Goal: Use online tool/utility: Use online tool/utility

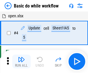
click at [21, 61] on img "button" at bounding box center [21, 59] width 7 height 7
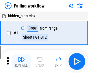
click at [21, 61] on img "button" at bounding box center [21, 59] width 7 height 7
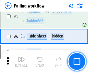
scroll to position [122, 0]
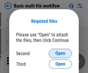
click at [60, 53] on span "Open" at bounding box center [60, 53] width 10 height 5
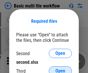
click at [60, 69] on span "Open" at bounding box center [60, 71] width 10 height 5
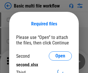
scroll to position [3, 0]
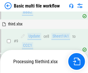
scroll to position [241, 0]
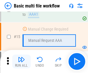
click at [21, 61] on img "button" at bounding box center [21, 59] width 7 height 7
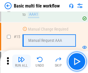
scroll to position [383, 0]
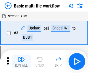
click at [21, 61] on img "button" at bounding box center [21, 59] width 7 height 7
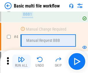
click at [21, 61] on img "button" at bounding box center [21, 59] width 7 height 7
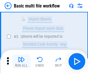
click at [21, 61] on img "button" at bounding box center [21, 59] width 7 height 7
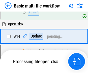
scroll to position [301, 0]
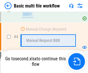
scroll to position [61, 0]
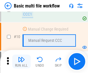
click at [21, 61] on img "button" at bounding box center [21, 59] width 7 height 7
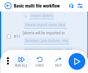
click at [21, 61] on img "button" at bounding box center [21, 59] width 7 height 7
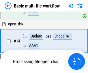
scroll to position [383, 0]
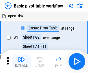
click at [21, 61] on img "button" at bounding box center [21, 59] width 7 height 7
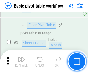
scroll to position [138, 0]
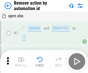
scroll to position [21, 0]
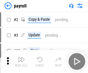
click at [21, 61] on img "button" at bounding box center [21, 59] width 7 height 7
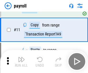
scroll to position [42, 0]
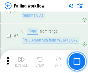
scroll to position [93, 0]
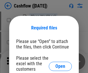
scroll to position [63, 0]
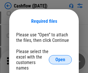
click at [60, 57] on span "Open" at bounding box center [60, 59] width 10 height 5
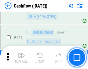
scroll to position [610, 0]
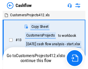
scroll to position [4, 0]
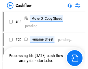
scroll to position [4, 0]
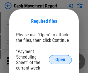
click at [60, 60] on span "Open" at bounding box center [60, 59] width 10 height 5
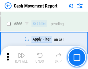
scroll to position [2640, 0]
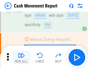
click at [21, 57] on img "button" at bounding box center [21, 55] width 7 height 7
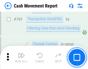
scroll to position [3200, 0]
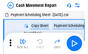
scroll to position [10, 0]
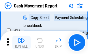
click at [21, 43] on img "button" at bounding box center [21, 40] width 7 height 7
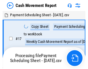
scroll to position [3, 0]
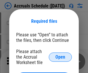
click at [60, 57] on span "Open" at bounding box center [60, 57] width 10 height 5
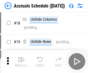
click at [21, 61] on img "button" at bounding box center [21, 59] width 7 height 7
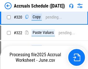
scroll to position [1071, 0]
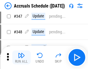
click at [21, 57] on img "button" at bounding box center [21, 55] width 7 height 7
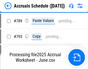
scroll to position [2419, 0]
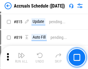
click at [21, 57] on img "button" at bounding box center [21, 55] width 7 height 7
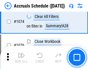
scroll to position [3450, 0]
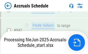
scroll to position [3045, 0]
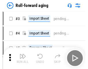
scroll to position [1, 0]
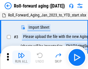
click at [21, 57] on img "button" at bounding box center [21, 55] width 7 height 7
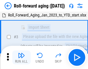
click at [21, 57] on img "button" at bounding box center [21, 55] width 7 height 7
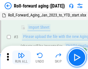
scroll to position [37, 0]
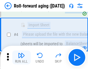
click at [21, 57] on img "button" at bounding box center [21, 55] width 7 height 7
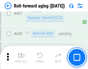
scroll to position [1997, 0]
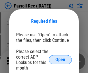
click at [60, 60] on span "Open" at bounding box center [60, 59] width 10 height 5
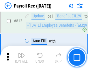
scroll to position [3659, 0]
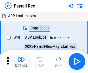
click at [21, 61] on img "button" at bounding box center [21, 59] width 7 height 7
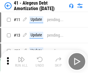
click at [21, 61] on img "button" at bounding box center [21, 59] width 7 height 7
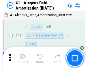
scroll to position [71, 0]
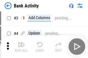
click at [21, 47] on img "button" at bounding box center [21, 44] width 7 height 7
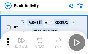
scroll to position [31, 0]
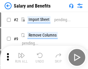
click at [21, 57] on img "button" at bounding box center [21, 55] width 7 height 7
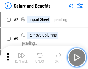
scroll to position [8, 0]
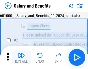
click at [21, 57] on img "button" at bounding box center [21, 55] width 7 height 7
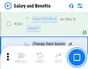
scroll to position [2712, 0]
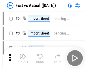
scroll to position [7, 0]
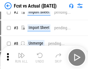
click at [21, 57] on img "button" at bounding box center [21, 55] width 7 height 7
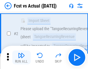
click at [21, 57] on img "button" at bounding box center [21, 55] width 7 height 7
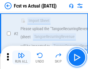
scroll to position [54, 0]
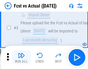
click at [21, 57] on img "button" at bounding box center [21, 55] width 7 height 7
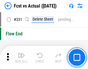
scroll to position [2757, 0]
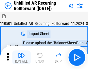
click at [21, 57] on img "button" at bounding box center [21, 55] width 7 height 7
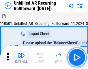
scroll to position [12, 0]
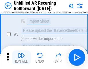
click at [21, 57] on img "button" at bounding box center [21, 55] width 7 height 7
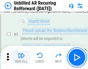
scroll to position [54, 0]
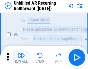
click at [21, 57] on img "button" at bounding box center [21, 55] width 7 height 7
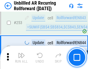
scroll to position [1956, 0]
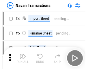
scroll to position [9, 0]
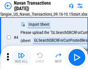
click at [21, 57] on img "button" at bounding box center [21, 55] width 7 height 7
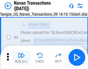
click at [21, 57] on img "button" at bounding box center [21, 55] width 7 height 7
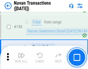
scroll to position [1867, 0]
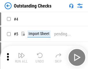
click at [21, 57] on img "button" at bounding box center [21, 55] width 7 height 7
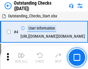
scroll to position [24, 0]
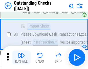
click at [21, 57] on img "button" at bounding box center [21, 55] width 7 height 7
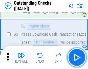
scroll to position [60, 0]
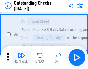
click at [21, 57] on img "button" at bounding box center [21, 55] width 7 height 7
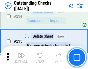
scroll to position [1749, 0]
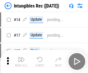
click at [21, 61] on img "button" at bounding box center [21, 59] width 7 height 7
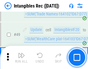
scroll to position [224, 0]
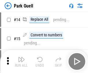
click at [21, 57] on img "button" at bounding box center [21, 59] width 7 height 7
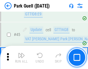
scroll to position [720, 0]
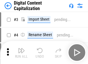
click at [21, 48] on img "button" at bounding box center [21, 50] width 7 height 7
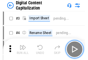
scroll to position [17, 0]
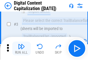
click at [21, 48] on img "button" at bounding box center [21, 46] width 7 height 7
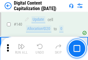
scroll to position [611, 0]
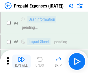
click at [21, 57] on img "button" at bounding box center [21, 59] width 7 height 7
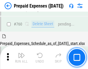
scroll to position [1596, 0]
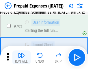
click at [21, 57] on img "button" at bounding box center [21, 55] width 7 height 7
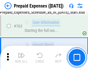
scroll to position [1630, 0]
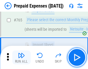
click at [21, 57] on img "button" at bounding box center [21, 55] width 7 height 7
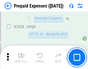
scroll to position [6020, 0]
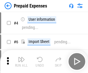
click at [21, 61] on img "button" at bounding box center [21, 59] width 7 height 7
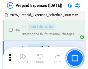
scroll to position [25, 0]
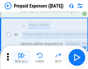
click at [21, 57] on img "button" at bounding box center [21, 55] width 7 height 7
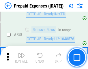
scroll to position [2052, 0]
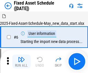
click at [21, 61] on img "button" at bounding box center [21, 59] width 7 height 7
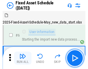
scroll to position [31, 0]
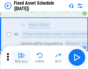
click at [21, 57] on img "button" at bounding box center [21, 55] width 7 height 7
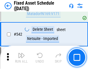
scroll to position [2053, 0]
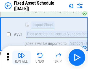
click at [21, 57] on img "button" at bounding box center [21, 55] width 7 height 7
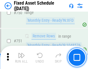
scroll to position [2808, 0]
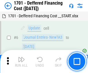
scroll to position [69, 0]
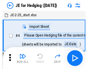
scroll to position [1, 0]
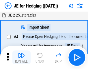
click at [21, 57] on img "button" at bounding box center [21, 55] width 7 height 7
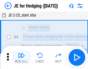
click at [21, 57] on img "button" at bounding box center [21, 55] width 7 height 7
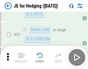
scroll to position [373, 0]
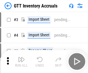
click at [21, 57] on img "button" at bounding box center [21, 59] width 7 height 7
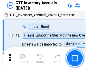
scroll to position [1, 0]
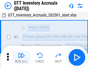
click at [21, 57] on img "button" at bounding box center [21, 55] width 7 height 7
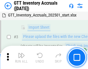
scroll to position [37, 0]
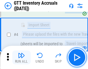
click at [21, 57] on img "button" at bounding box center [21, 55] width 7 height 7
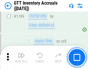
scroll to position [4703, 0]
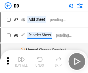
click at [21, 61] on img "button" at bounding box center [21, 59] width 7 height 7
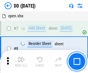
scroll to position [56, 0]
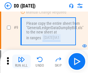
click at [21, 61] on img "button" at bounding box center [21, 59] width 7 height 7
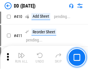
scroll to position [2577, 0]
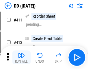
click at [21, 57] on img "button" at bounding box center [21, 55] width 7 height 7
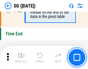
scroll to position [2757, 0]
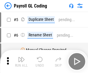
click at [21, 61] on img "button" at bounding box center [21, 59] width 7 height 7
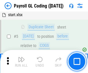
scroll to position [69, 0]
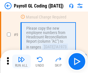
click at [21, 61] on img "button" at bounding box center [21, 59] width 7 height 7
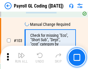
scroll to position [1351, 0]
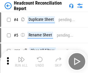
click at [21, 61] on img "button" at bounding box center [21, 59] width 7 height 7
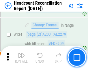
scroll to position [692, 0]
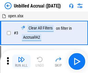
click at [21, 61] on img "button" at bounding box center [21, 59] width 7 height 7
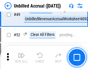
scroll to position [522, 0]
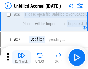
click at [21, 57] on img "button" at bounding box center [21, 55] width 7 height 7
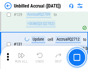
scroll to position [1716, 0]
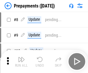
click at [21, 61] on img "button" at bounding box center [21, 59] width 7 height 7
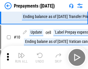
scroll to position [36, 0]
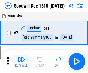
click at [21, 61] on img "button" at bounding box center [21, 59] width 7 height 7
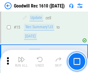
scroll to position [98, 0]
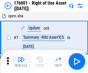
click at [21, 61] on img "button" at bounding box center [21, 59] width 7 height 7
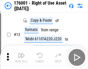
scroll to position [37, 0]
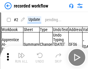
click at [21, 57] on img "button" at bounding box center [21, 55] width 7 height 7
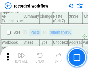
scroll to position [1800, 0]
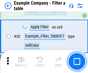
scroll to position [527, 0]
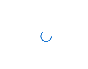
scroll to position [9, 0]
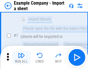
click at [21, 57] on img "button" at bounding box center [21, 55] width 7 height 7
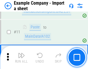
scroll to position [127, 0]
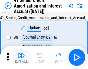
click at [21, 57] on img "button" at bounding box center [21, 55] width 7 height 7
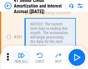
click at [21, 57] on img "button" at bounding box center [21, 55] width 7 height 7
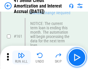
scroll to position [616, 0]
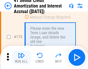
click at [21, 57] on img "button" at bounding box center [21, 55] width 7 height 7
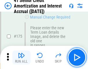
scroll to position [674, 0]
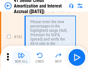
click at [21, 57] on img "button" at bounding box center [21, 55] width 7 height 7
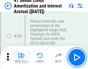
scroll to position [735, 0]
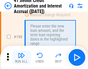
click at [21, 57] on img "button" at bounding box center [21, 55] width 7 height 7
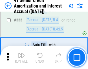
scroll to position [1471, 0]
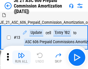
click at [21, 57] on img "button" at bounding box center [21, 55] width 7 height 7
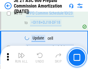
scroll to position [1075, 0]
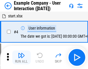
click at [21, 57] on img "button" at bounding box center [21, 55] width 7 height 7
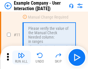
click at [21, 57] on img "button" at bounding box center [21, 55] width 7 height 7
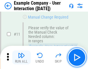
scroll to position [125, 0]
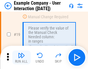
click at [21, 57] on img "button" at bounding box center [21, 55] width 7 height 7
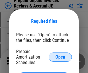
click at [60, 57] on span "Open" at bounding box center [60, 57] width 10 height 5
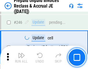
scroll to position [778, 0]
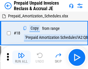
click at [21, 57] on img "button" at bounding box center [21, 55] width 7 height 7
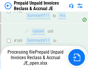
scroll to position [501, 0]
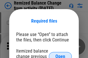
click at [60, 55] on span "Open" at bounding box center [60, 57] width 10 height 5
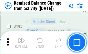
scroll to position [1108, 0]
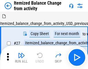
scroll to position [9, 0]
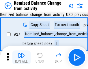
click at [21, 57] on img "button" at bounding box center [21, 55] width 7 height 7
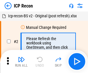
scroll to position [3, 0]
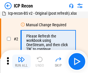
click at [21, 61] on img "button" at bounding box center [21, 59] width 7 height 7
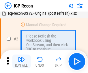
click at [21, 61] on img "button" at bounding box center [21, 59] width 7 height 7
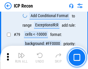
scroll to position [564, 0]
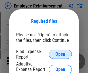
click at [60, 54] on span "Open" at bounding box center [60, 54] width 10 height 5
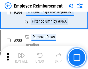
scroll to position [1566, 0]
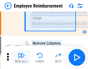
click at [21, 57] on img "button" at bounding box center [21, 55] width 7 height 7
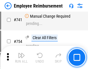
scroll to position [4041, 0]
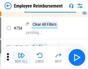
click at [21, 57] on img "button" at bounding box center [21, 55] width 7 height 7
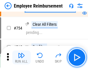
click at [21, 57] on img "button" at bounding box center [21, 55] width 7 height 7
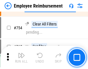
click at [21, 57] on img "button" at bounding box center [21, 55] width 7 height 7
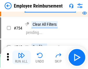
click at [21, 57] on img "button" at bounding box center [21, 55] width 7 height 7
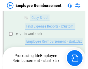
scroll to position [117, 0]
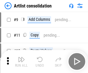
click at [21, 61] on img "button" at bounding box center [21, 59] width 7 height 7
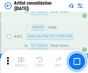
scroll to position [2522, 0]
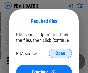
click at [60, 53] on span "Open" at bounding box center [60, 53] width 10 height 5
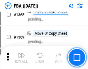
scroll to position [6185, 0]
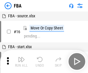
scroll to position [6, 0]
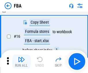
click at [21, 61] on img "button" at bounding box center [21, 59] width 7 height 7
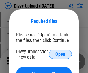
click at [60, 54] on span "Open" at bounding box center [60, 54] width 10 height 5
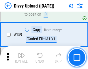
scroll to position [596, 0]
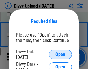
click at [60, 54] on span "Open" at bounding box center [60, 54] width 10 height 5
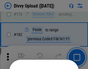
scroll to position [647, 0]
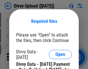
scroll to position [978, 0]
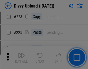
scroll to position [1149, 0]
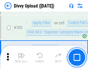
scroll to position [3940, 0]
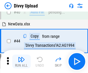
click at [21, 61] on img "button" at bounding box center [21, 59] width 7 height 7
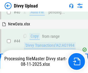
scroll to position [63, 0]
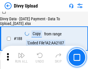
scroll to position [678, 0]
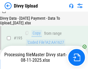
scroll to position [805, 0]
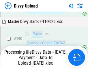
scroll to position [772, 0]
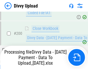
scroll to position [903, 0]
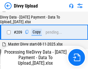
scroll to position [1059, 0]
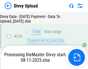
scroll to position [1186, 0]
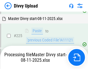
scroll to position [1367, 0]
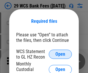
click at [60, 54] on span "Open" at bounding box center [60, 54] width 10 height 5
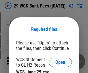
scroll to position [8, 0]
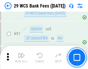
scroll to position [561, 0]
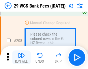
click at [21, 57] on img "button" at bounding box center [21, 55] width 7 height 7
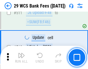
scroll to position [2898, 0]
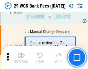
click at [21, 57] on img "button" at bounding box center [21, 55] width 7 height 7
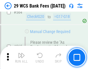
scroll to position [3115, 0]
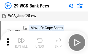
scroll to position [10, 0]
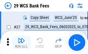
click at [21, 43] on img "button" at bounding box center [21, 40] width 7 height 7
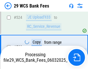
scroll to position [3108, 0]
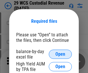
click at [60, 54] on span "Open" at bounding box center [60, 54] width 10 height 5
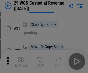
scroll to position [124, 0]
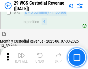
scroll to position [602, 0]
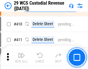
click at [21, 57] on img "button" at bounding box center [21, 55] width 7 height 7
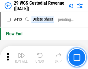
scroll to position [2751, 0]
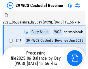
scroll to position [14, 0]
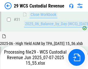
scroll to position [296, 0]
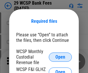
click at [60, 57] on span "Open" at bounding box center [60, 57] width 10 height 5
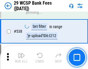
scroll to position [2213, 0]
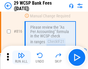
click at [21, 57] on img "button" at bounding box center [21, 55] width 7 height 7
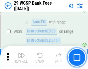
scroll to position [3654, 0]
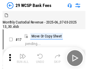
scroll to position [14, 0]
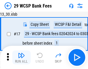
click at [21, 57] on img "button" at bounding box center [21, 55] width 7 height 7
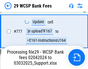
scroll to position [3404, 0]
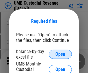
click at [60, 54] on span "Open" at bounding box center [60, 54] width 10 height 5
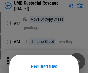
scroll to position [45, 0]
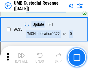
scroll to position [3014, 0]
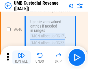
click at [21, 57] on img "button" at bounding box center [21, 55] width 7 height 7
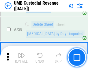
scroll to position [3553, 0]
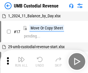
scroll to position [4, 0]
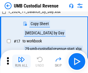
click at [21, 61] on img "button" at bounding box center [21, 59] width 7 height 7
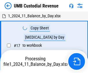
scroll to position [4, 0]
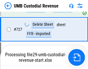
scroll to position [3540, 0]
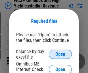
click at [60, 54] on span "Open" at bounding box center [60, 54] width 10 height 5
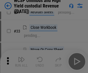
scroll to position [132, 0]
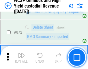
scroll to position [4875, 0]
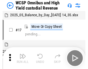
scroll to position [3, 0]
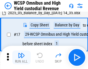
click at [21, 57] on img "button" at bounding box center [21, 55] width 7 height 7
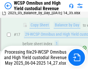
scroll to position [120, 0]
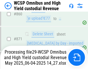
scroll to position [4861, 0]
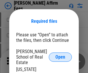
click at [60, 55] on span "Open" at bounding box center [60, 57] width 10 height 5
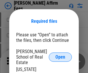
click at [60, 55] on span "Open" at bounding box center [60, 57] width 10 height 5
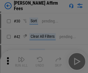
scroll to position [117, 0]
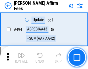
scroll to position [1566, 0]
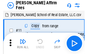
scroll to position [6, 0]
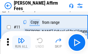
click at [21, 43] on img "button" at bounding box center [21, 40] width 7 height 7
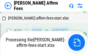
scroll to position [1573, 0]
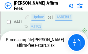
scroll to position [1511, 0]
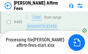
scroll to position [1544, 0]
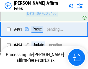
scroll to position [1537, 0]
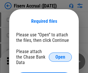
click at [60, 55] on span "Open" at bounding box center [60, 57] width 10 height 5
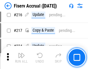
scroll to position [1558, 0]
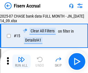
click at [21, 61] on img "button" at bounding box center [21, 59] width 7 height 7
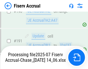
scroll to position [1552, 0]
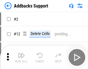
click at [21, 57] on img "button" at bounding box center [21, 55] width 7 height 7
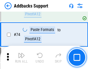
scroll to position [419, 0]
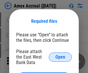
click at [60, 57] on span "Open" at bounding box center [60, 57] width 10 height 5
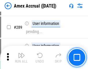
scroll to position [1577, 0]
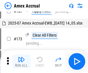
click at [21, 61] on img "button" at bounding box center [21, 59] width 7 height 7
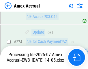
scroll to position [1716, 0]
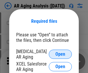
click at [60, 53] on span "Open" at bounding box center [60, 54] width 10 height 5
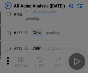
scroll to position [79, 0]
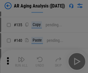
scroll to position [173, 0]
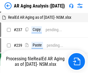
scroll to position [6, 0]
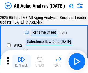
click at [21, 61] on img "button" at bounding box center [21, 59] width 7 height 7
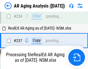
scroll to position [893, 0]
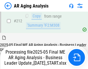
scroll to position [886, 0]
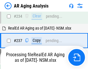
scroll to position [910, 0]
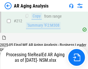
scroll to position [861, 0]
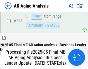
scroll to position [866, 0]
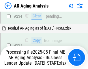
scroll to position [886, 0]
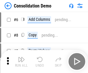
click at [21, 61] on img "button" at bounding box center [21, 59] width 7 height 7
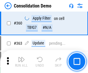
scroll to position [1930, 0]
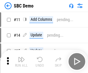
click at [21, 61] on img "button" at bounding box center [21, 59] width 7 height 7
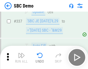
scroll to position [1515, 0]
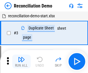
click at [21, 61] on img "button" at bounding box center [21, 59] width 7 height 7
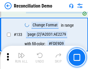
scroll to position [684, 0]
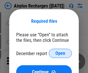
click at [60, 53] on span "Open" at bounding box center [60, 53] width 10 height 5
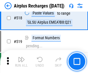
scroll to position [2478, 0]
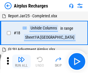
click at [21, 61] on img "button" at bounding box center [21, 59] width 7 height 7
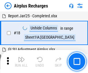
scroll to position [25, 0]
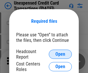
click at [60, 54] on span "Open" at bounding box center [60, 54] width 10 height 5
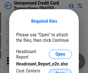
click at [60, 71] on span "Open" at bounding box center [60, 73] width 10 height 5
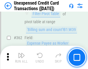
scroll to position [1481, 0]
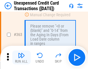
click at [21, 57] on img "button" at bounding box center [21, 55] width 7 height 7
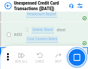
scroll to position [1964, 0]
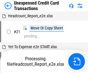
scroll to position [9, 0]
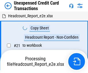
scroll to position [9, 0]
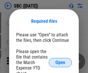
click at [60, 62] on span "Open" at bounding box center [60, 62] width 10 height 5
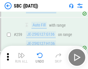
scroll to position [1125, 0]
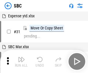
scroll to position [6, 0]
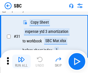
click at [21, 61] on img "button" at bounding box center [21, 59] width 7 height 7
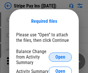
click at [60, 57] on span "Open" at bounding box center [60, 57] width 10 height 5
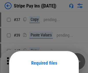
scroll to position [42, 0]
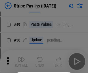
scroll to position [105, 0]
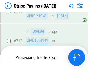
scroll to position [2986, 0]
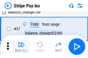
click at [21, 47] on img "button" at bounding box center [21, 44] width 7 height 7
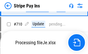
scroll to position [2973, 0]
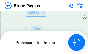
scroll to position [2973, 0]
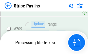
scroll to position [2973, 0]
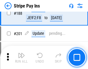
scroll to position [820, 0]
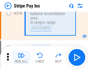
click at [21, 57] on img "button" at bounding box center [21, 55] width 7 height 7
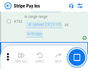
scroll to position [2966, 0]
